Goal: Information Seeking & Learning: Check status

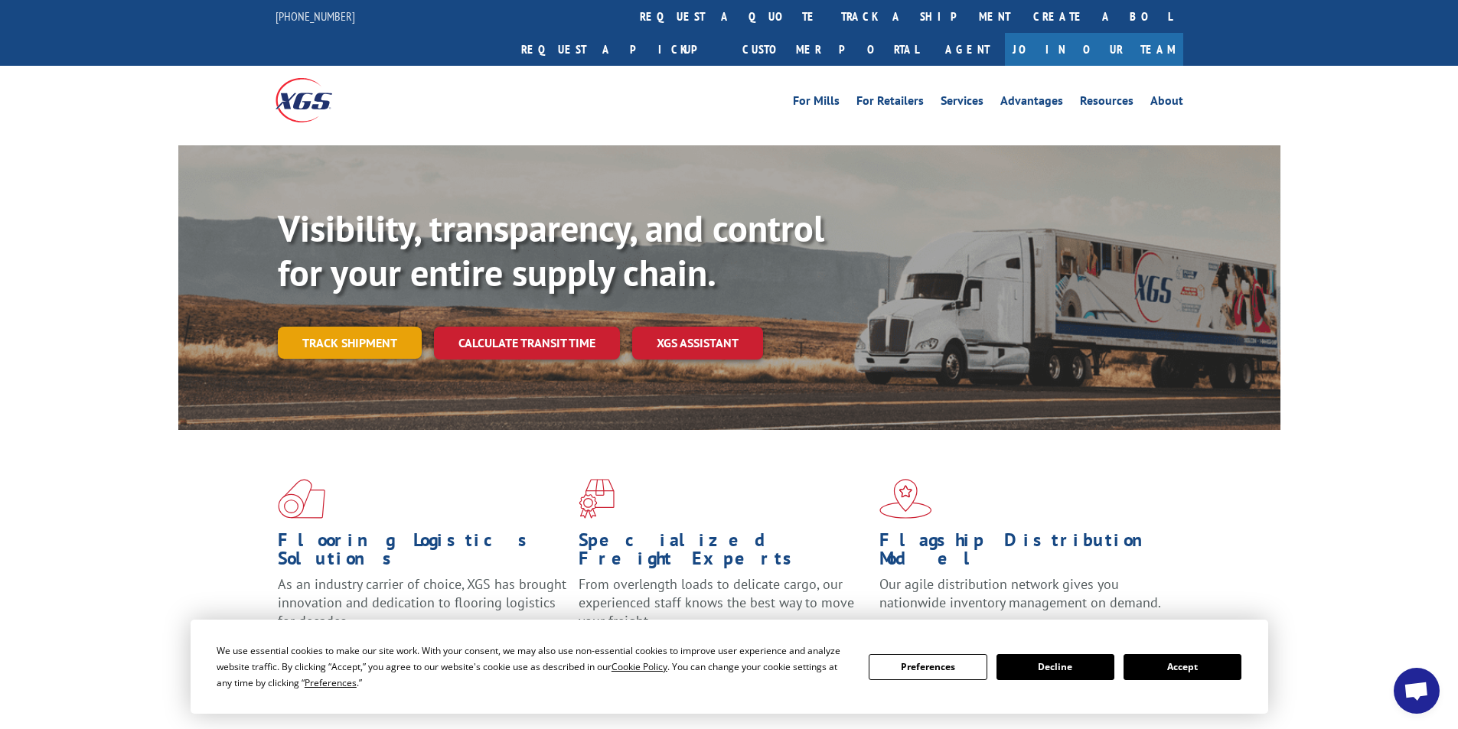
click at [409, 327] on link "Track shipment" at bounding box center [350, 343] width 144 height 32
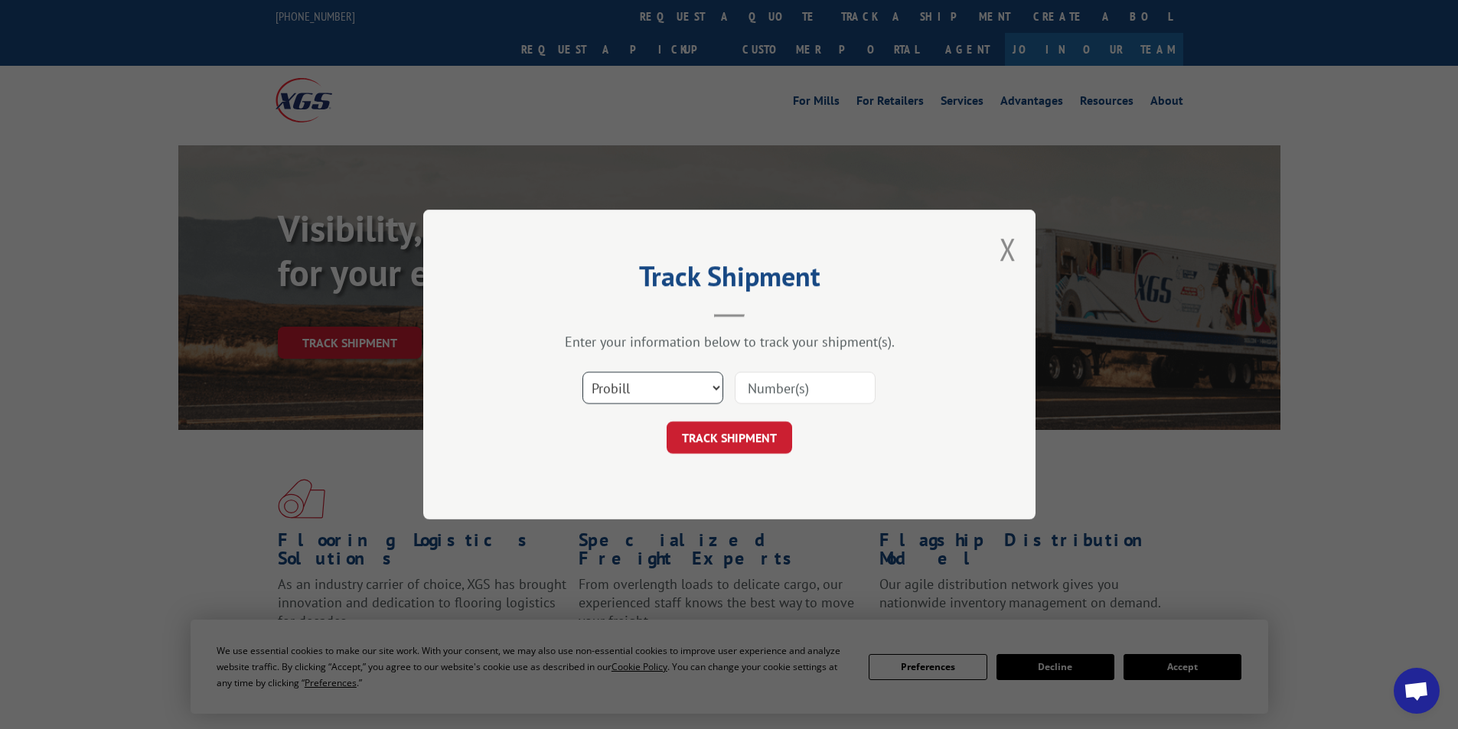
click at [636, 391] on select "Select category... Probill BOL PO" at bounding box center [652, 388] width 141 height 32
select select "po"
click at [582, 372] on select "Select category... Probill BOL PO" at bounding box center [652, 388] width 141 height 32
click at [756, 384] on input at bounding box center [805, 388] width 141 height 32
type input "PID-1209-3customs"
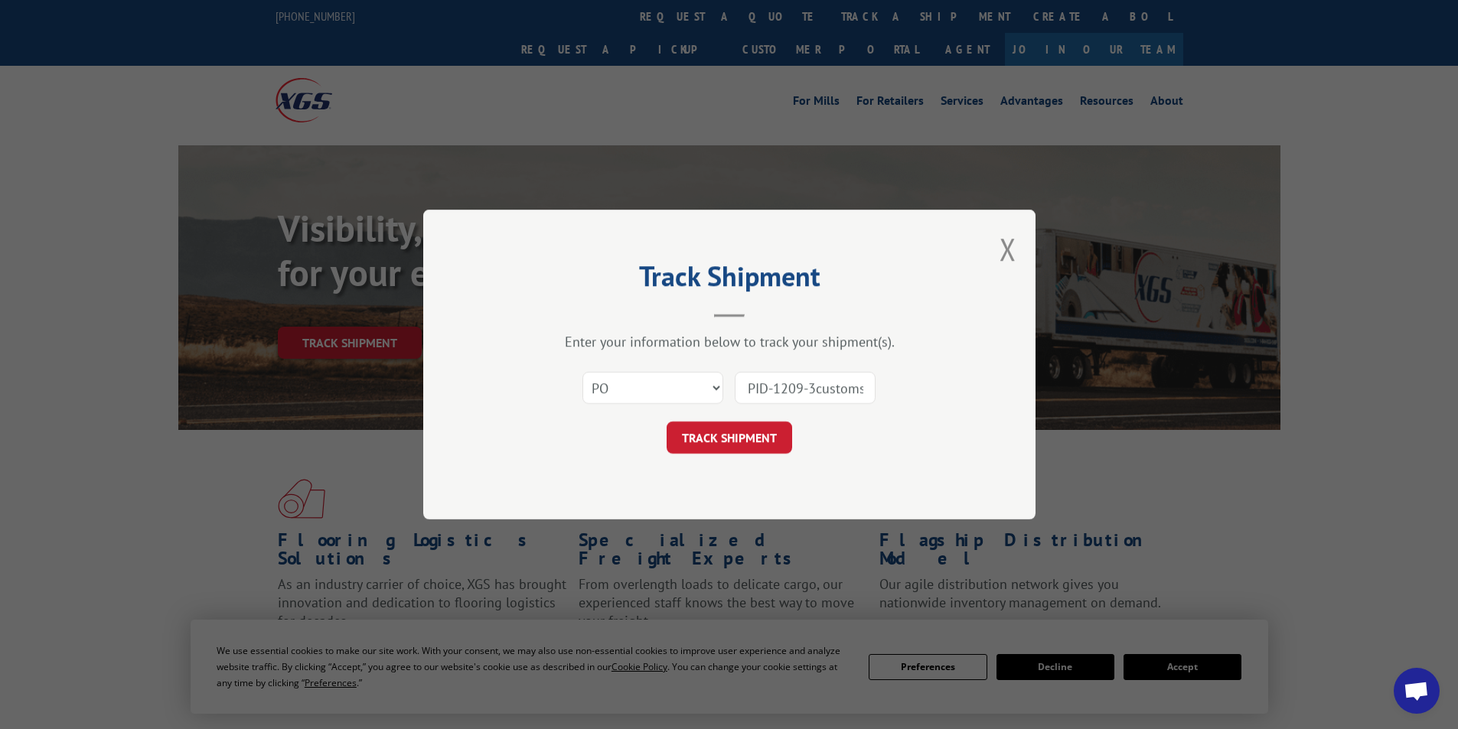
scroll to position [0, 1]
click button "TRACK SHIPMENT" at bounding box center [730, 438] width 126 height 32
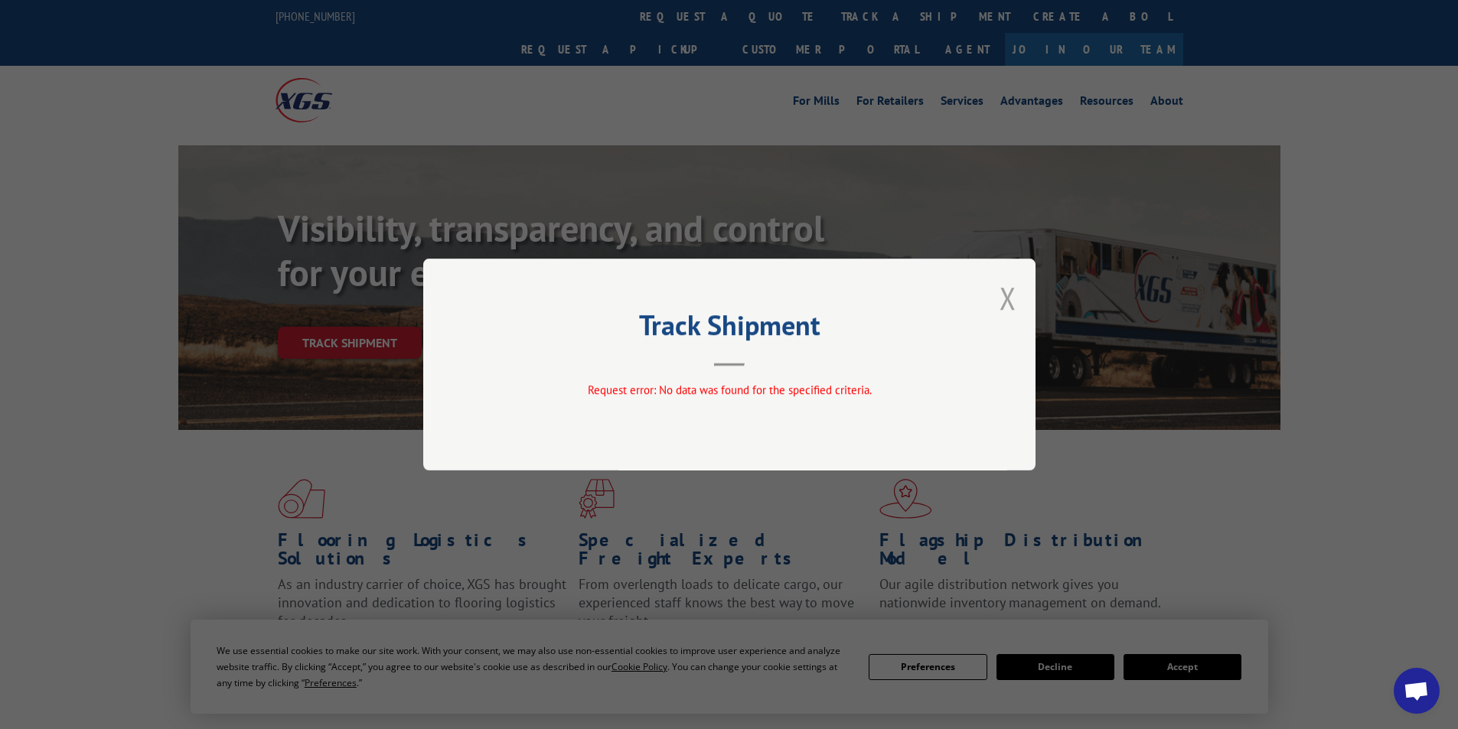
click at [1005, 295] on button "Close modal" at bounding box center [1008, 298] width 17 height 41
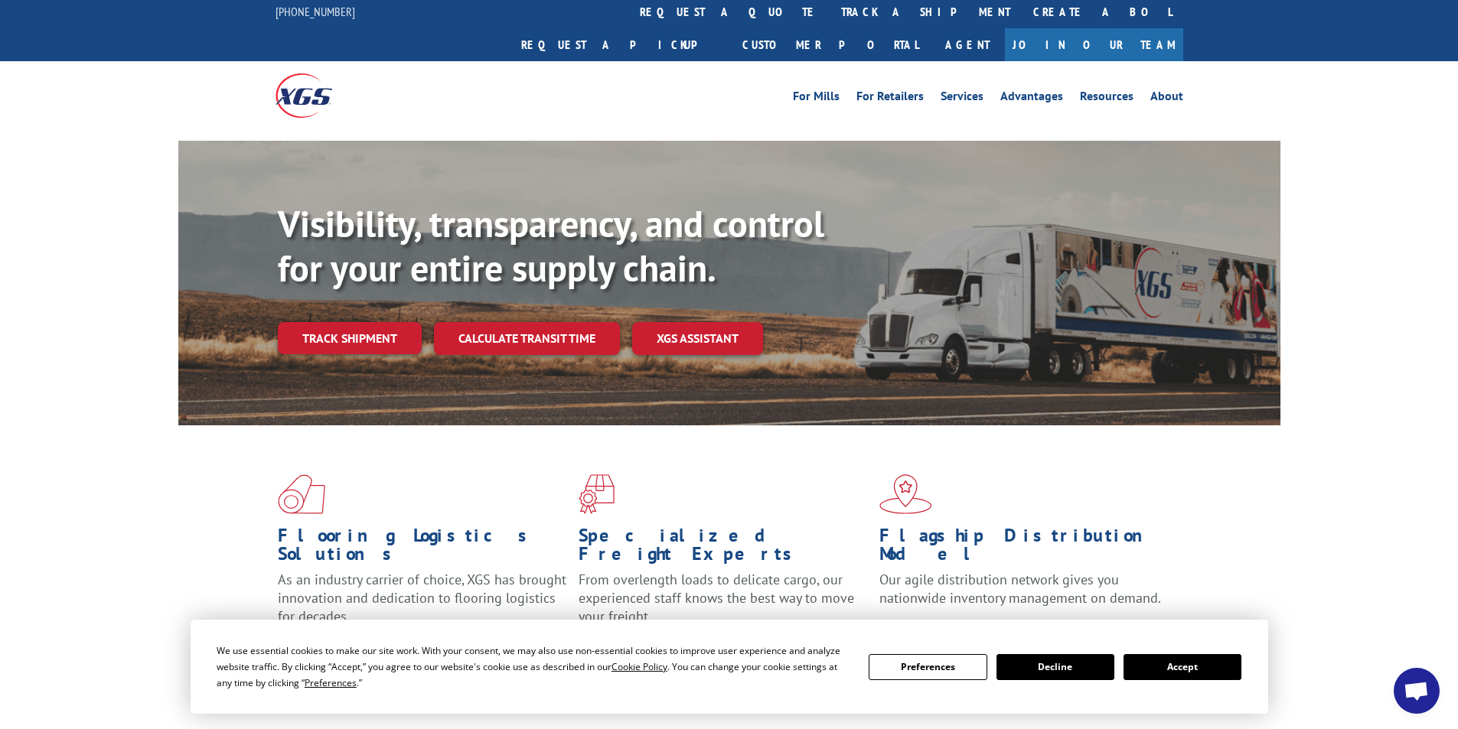
scroll to position [0, 0]
